Goal: Task Accomplishment & Management: Manage account settings

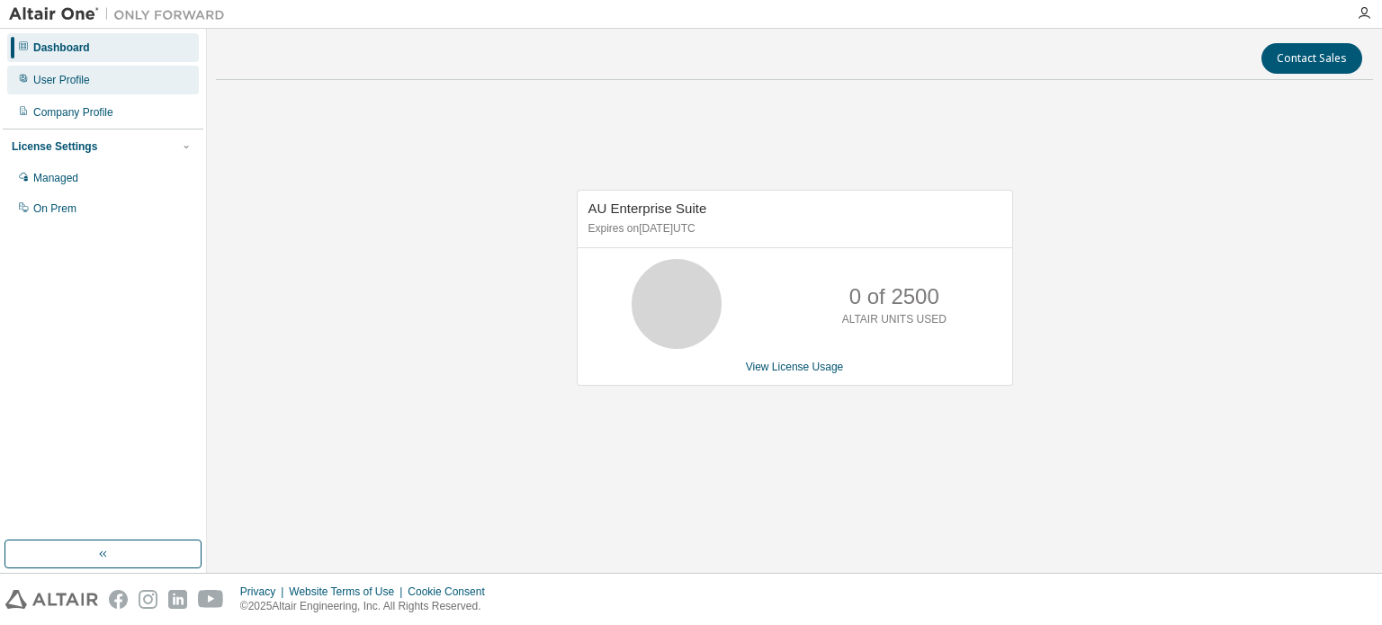
click at [47, 71] on div "User Profile" at bounding box center [103, 80] width 192 height 29
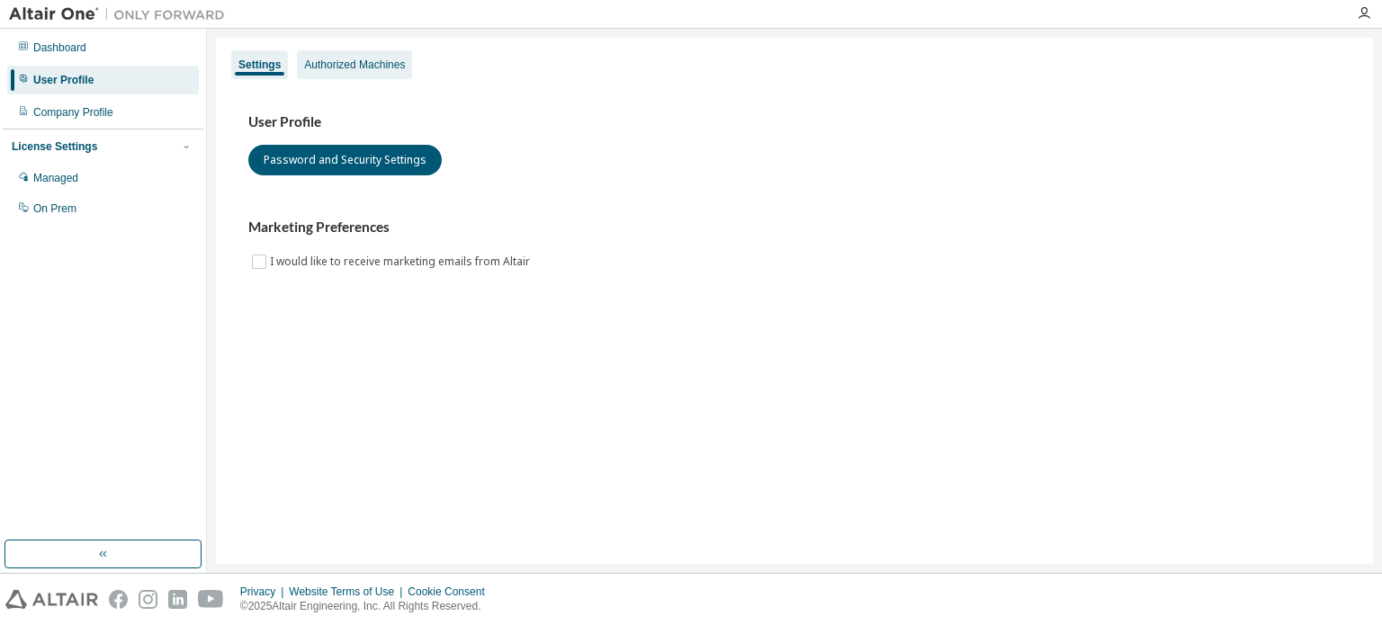
click at [342, 74] on div "Authorized Machines" at bounding box center [354, 64] width 115 height 29
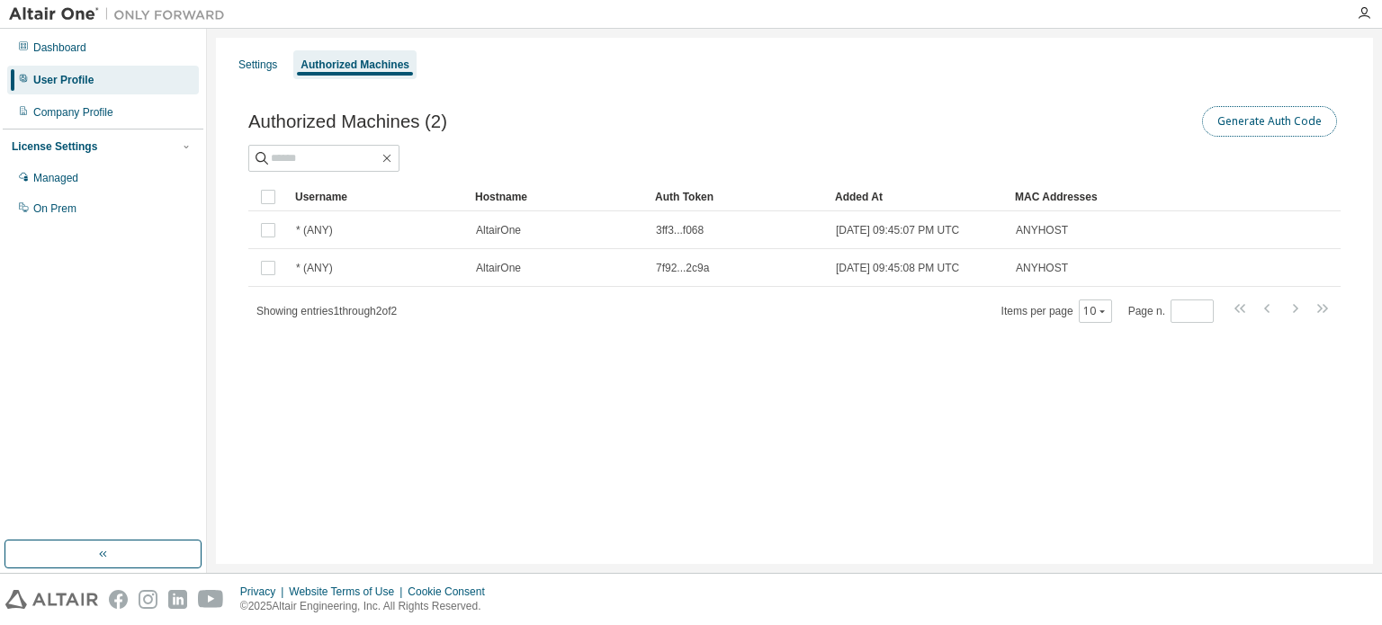
click at [1239, 126] on button "Generate Auth Code" at bounding box center [1269, 121] width 135 height 31
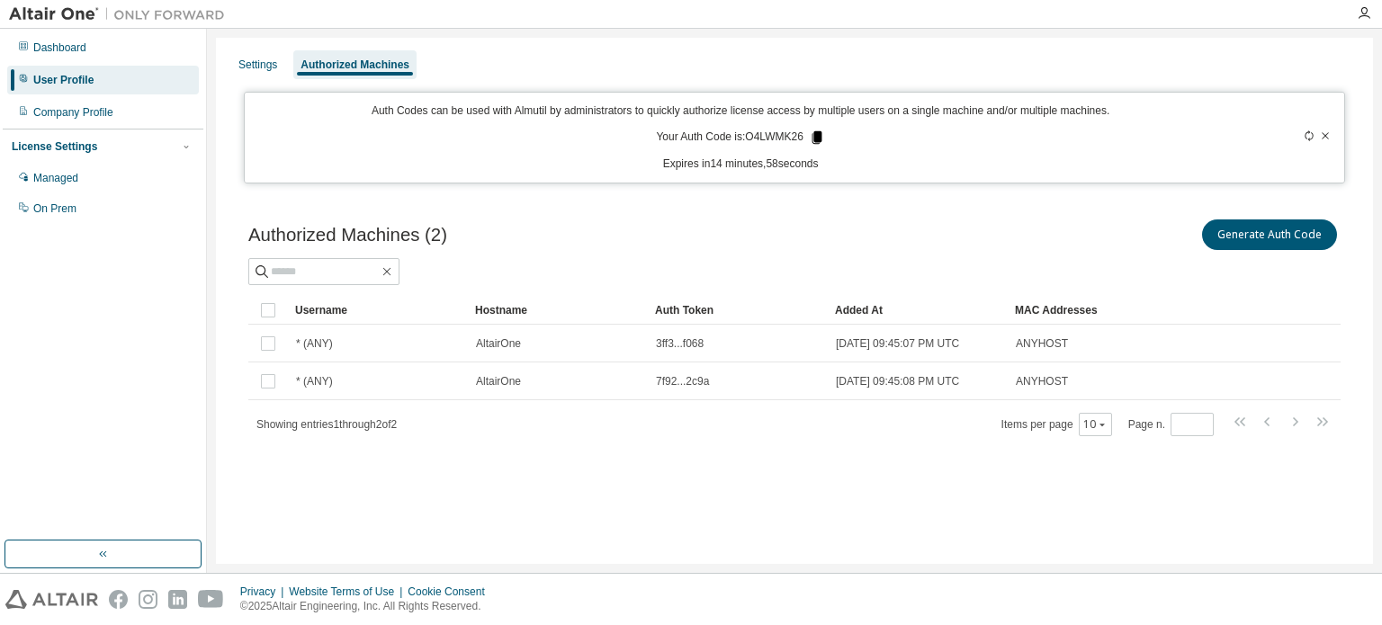
click at [820, 141] on icon at bounding box center [817, 137] width 10 height 13
